Goal: Task Accomplishment & Management: Use online tool/utility

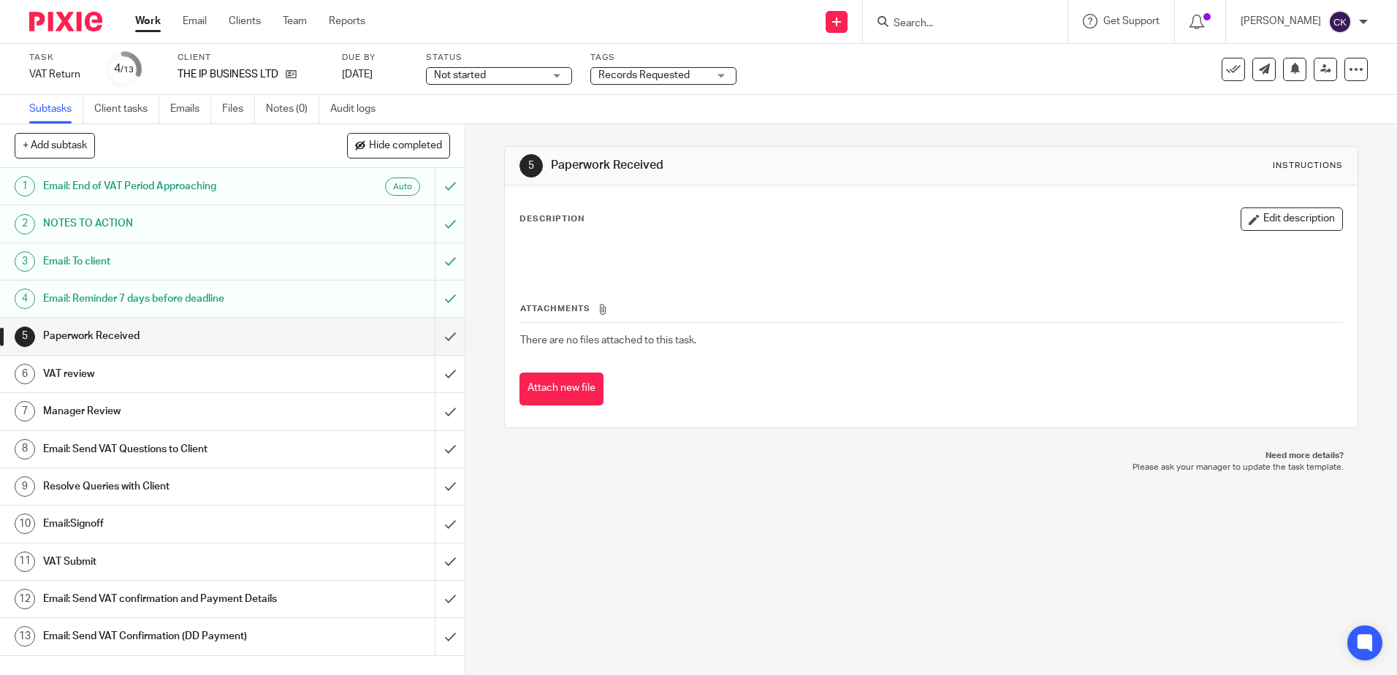
click at [150, 22] on link "Work" at bounding box center [148, 21] width 26 height 15
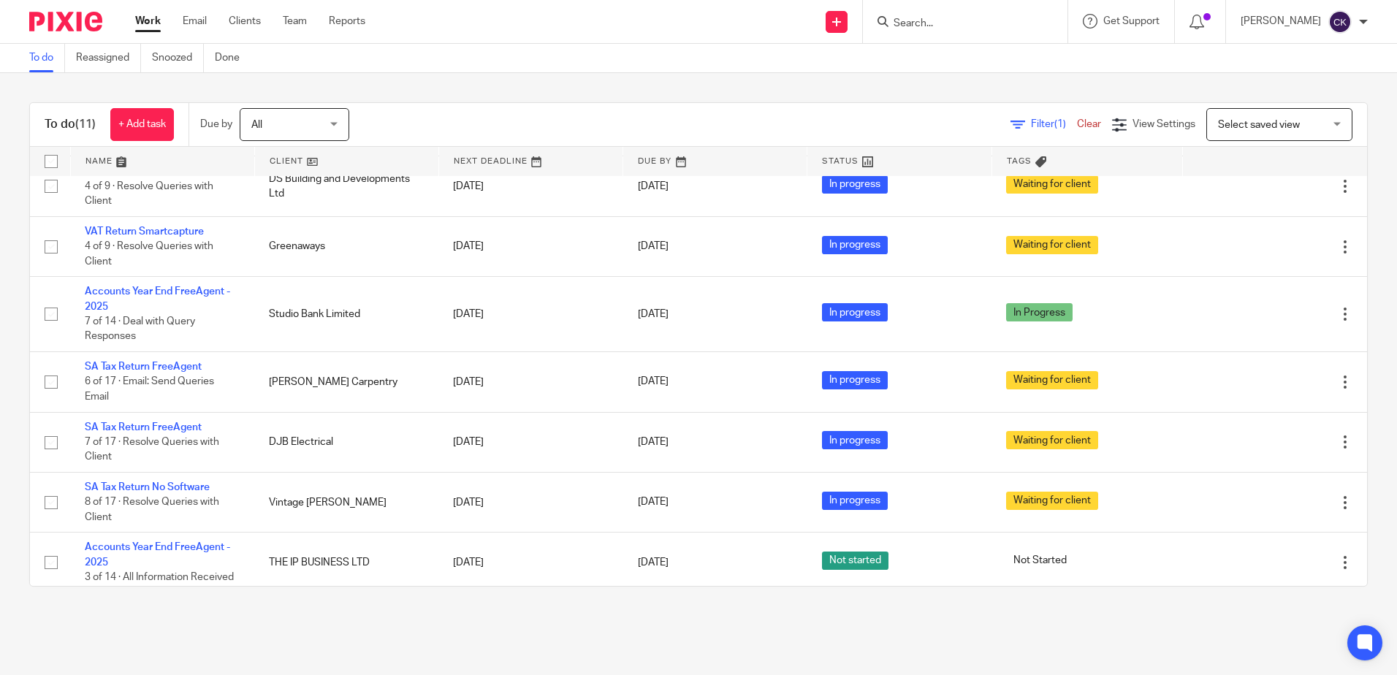
scroll to position [259, 0]
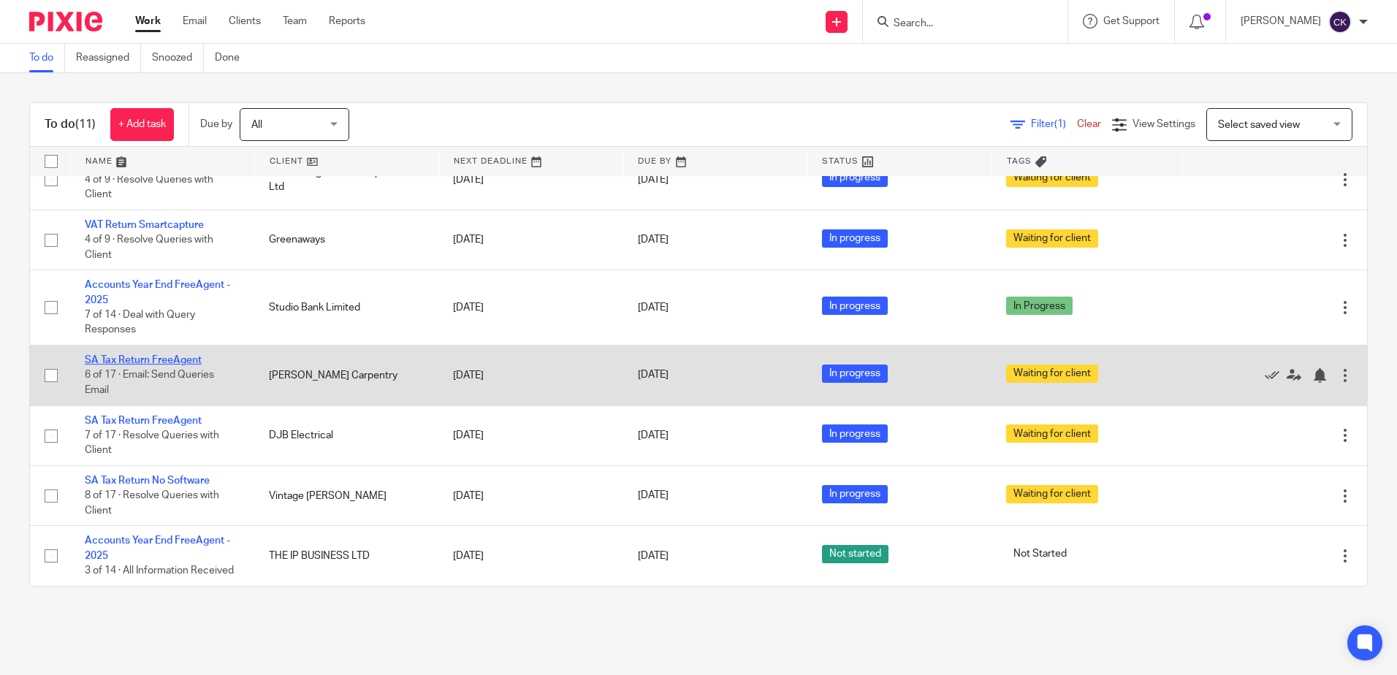
click at [136, 359] on link "SA Tax Return FreeAgent" at bounding box center [143, 360] width 117 height 10
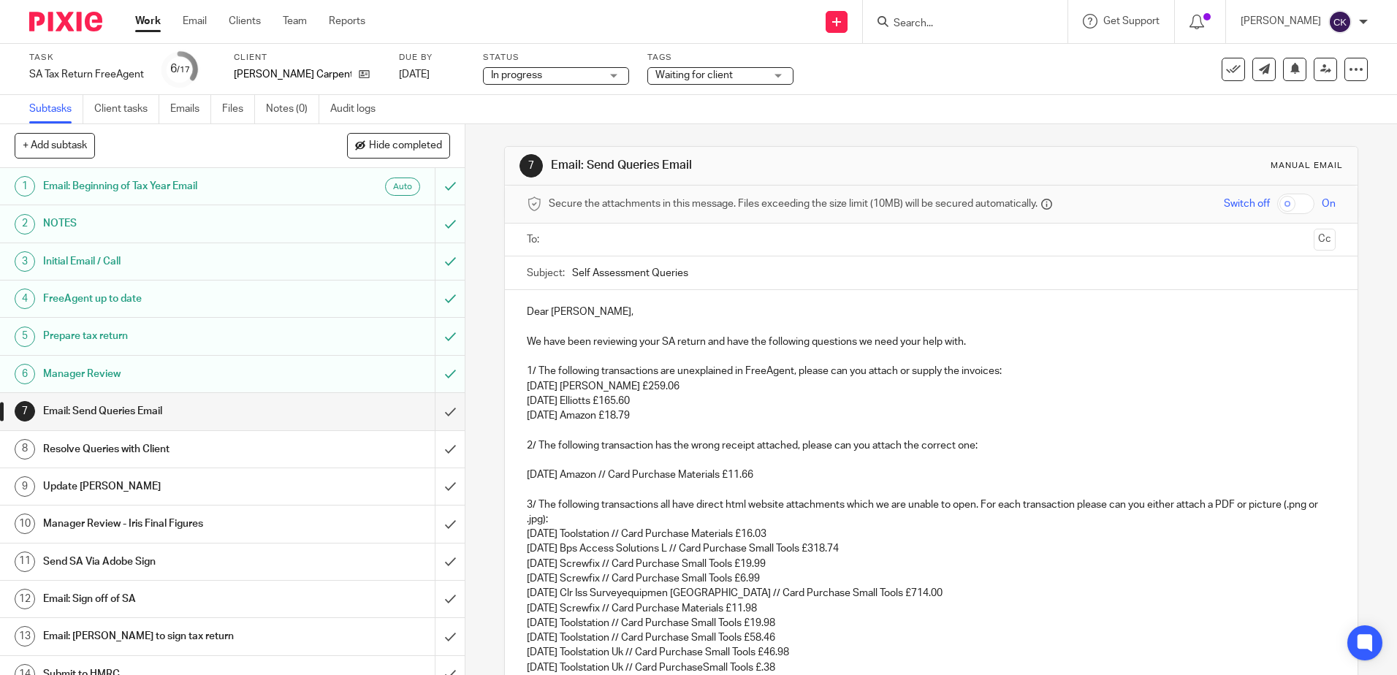
drag, startPoint x: 187, startPoint y: 411, endPoint x: 197, endPoint y: 413, distance: 10.3
click at [187, 411] on h1 "Email: Send Queries Email" at bounding box center [168, 411] width 251 height 22
click at [567, 235] on input "text" at bounding box center [930, 240] width 753 height 17
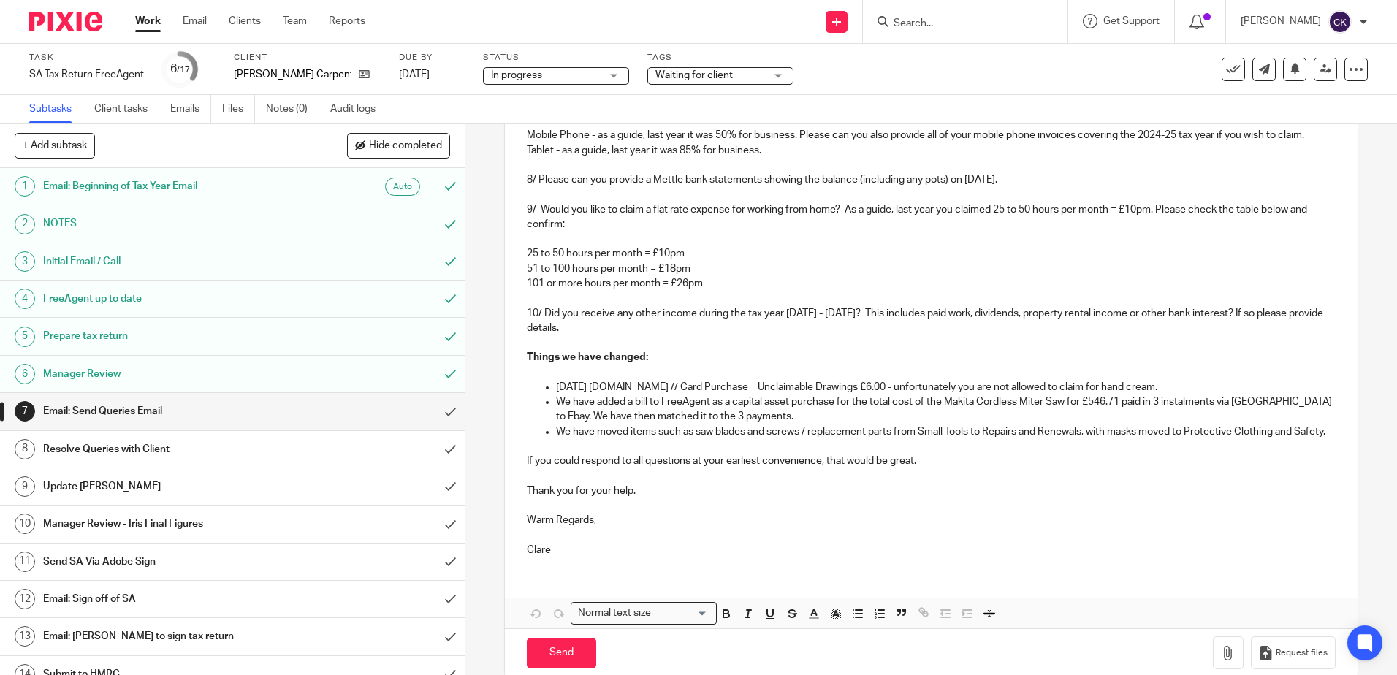
scroll to position [885, 0]
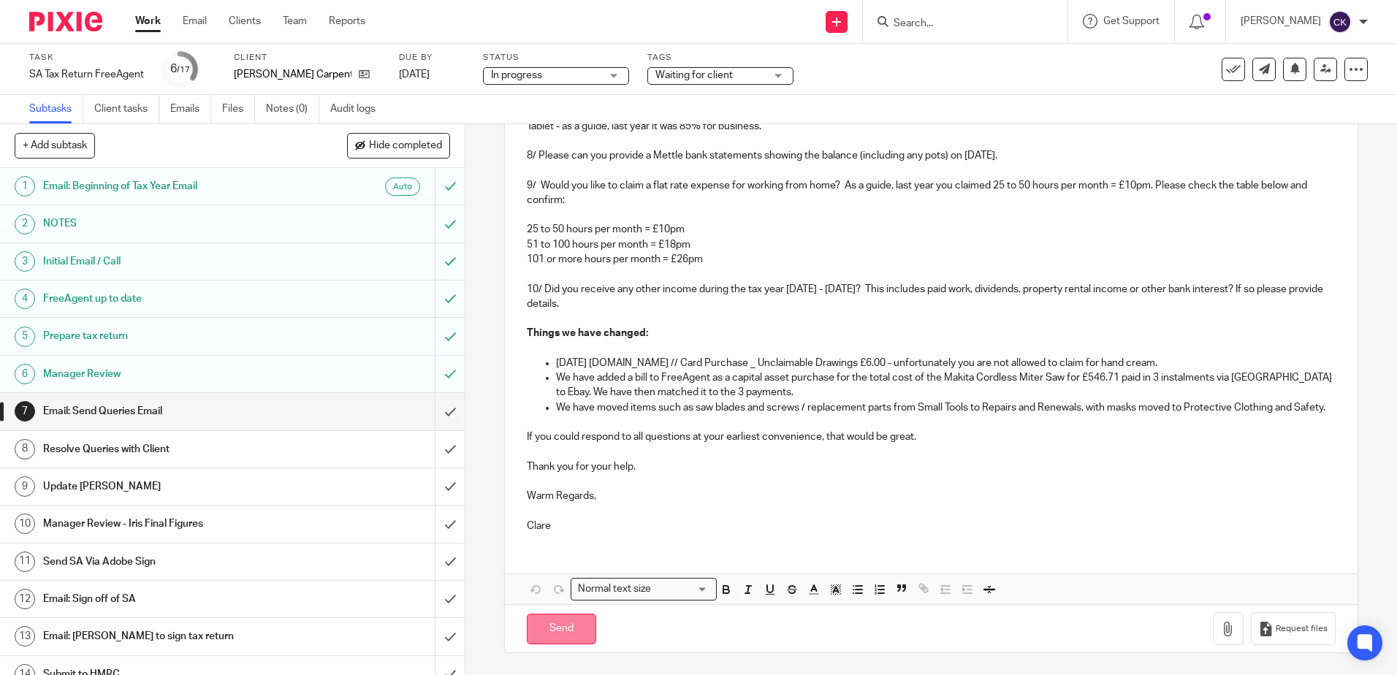
click at [546, 635] on input "Send" at bounding box center [561, 629] width 69 height 31
type input "Sent"
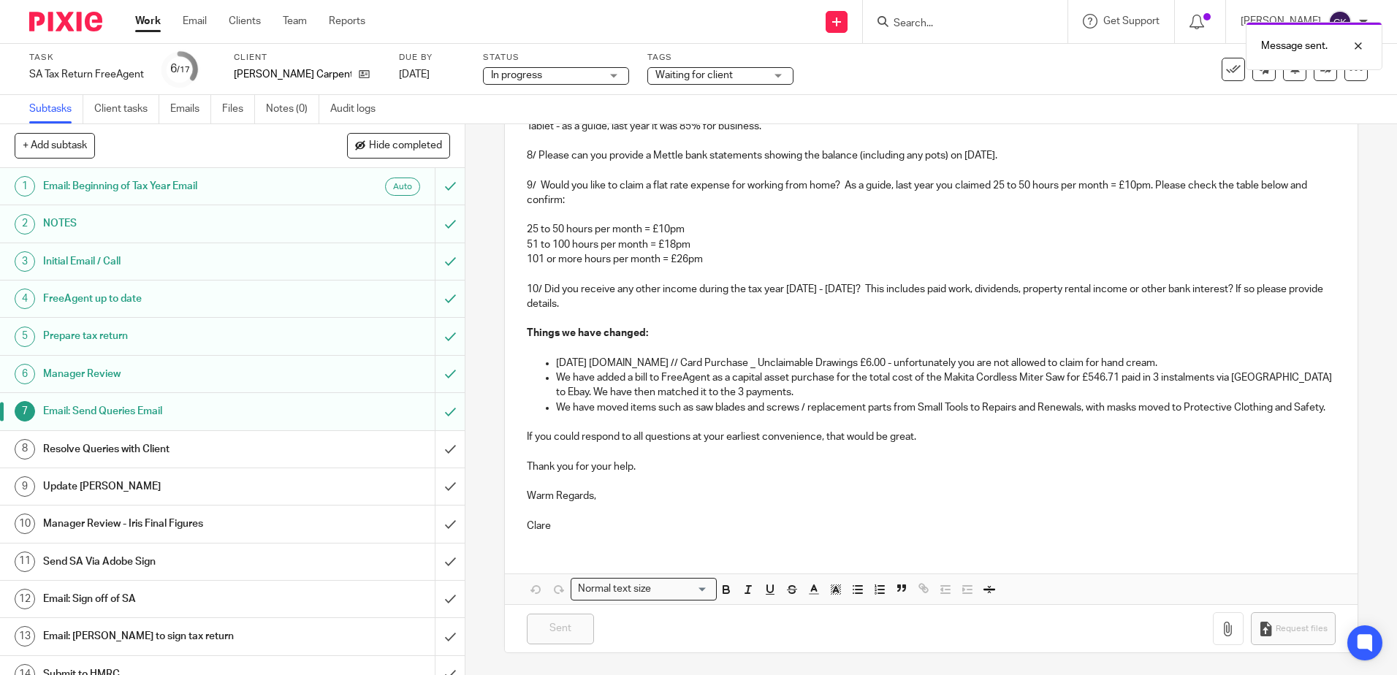
click at [142, 23] on link "Work" at bounding box center [148, 21] width 26 height 15
